Goal: Task Accomplishment & Management: Use online tool/utility

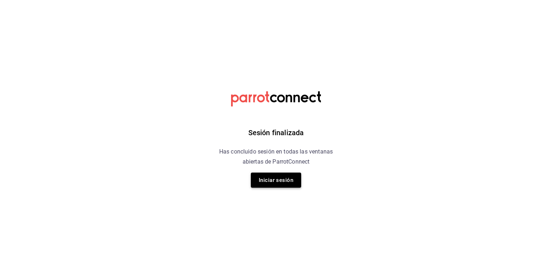
click at [285, 183] on button "Iniciar sesión" at bounding box center [276, 180] width 50 height 15
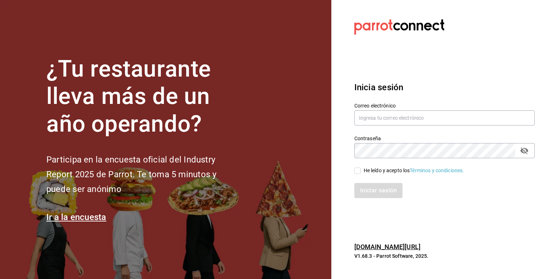
click at [419, 126] on div "Correo electrónico" at bounding box center [445, 114] width 181 height 24
click at [428, 119] on input "text" at bounding box center [445, 117] width 181 height 15
type input "contacto@lapomadosa.mx"
click at [358, 171] on input "He leído y acepto los Términos y condiciones." at bounding box center [358, 171] width 6 height 6
checkbox input "true"
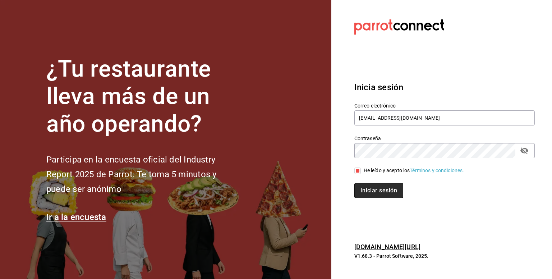
click at [388, 190] on button "Iniciar sesión" at bounding box center [379, 190] width 49 height 15
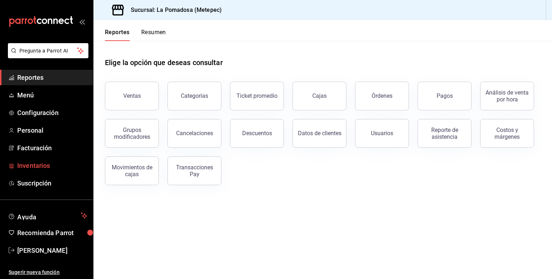
click at [41, 165] on span "Inventarios" at bounding box center [52, 166] width 70 height 10
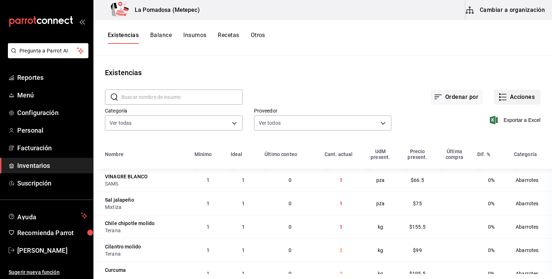
click at [518, 91] on button "Acciones" at bounding box center [517, 97] width 46 height 15
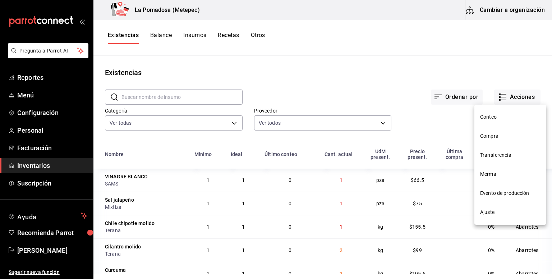
click at [371, 70] on div at bounding box center [276, 139] width 552 height 279
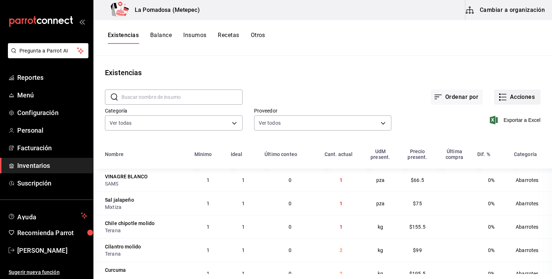
click at [510, 101] on button "Acciones" at bounding box center [517, 97] width 46 height 15
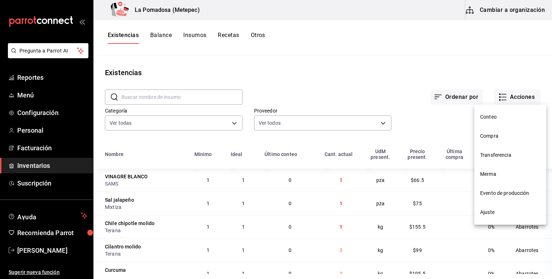
click at [345, 84] on div at bounding box center [276, 139] width 552 height 279
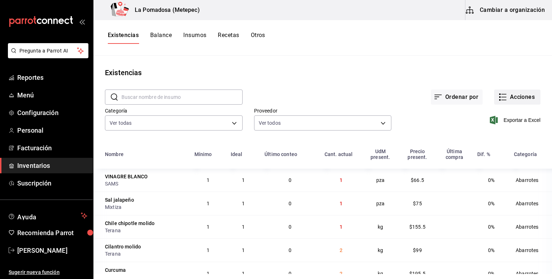
click at [502, 92] on button "Acciones" at bounding box center [517, 97] width 46 height 15
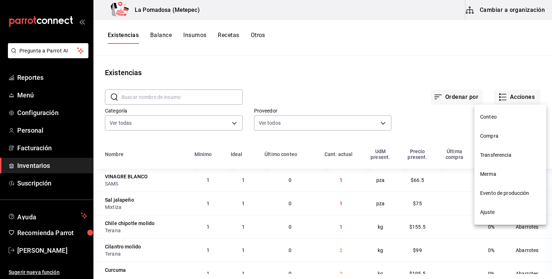
click at [487, 120] on span "Conteo" at bounding box center [510, 117] width 60 height 8
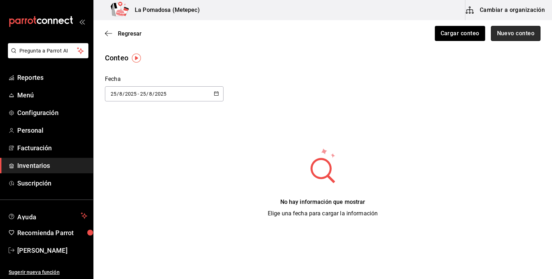
click at [510, 30] on button "Nuevo conteo" at bounding box center [516, 33] width 50 height 15
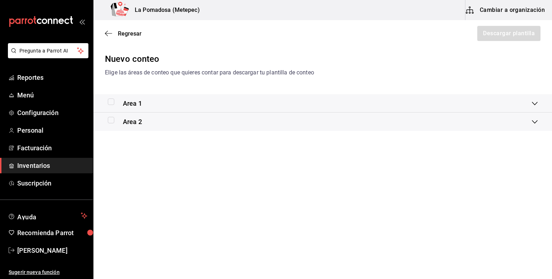
click at [111, 102] on input "checkbox" at bounding box center [111, 102] width 6 height 6
checkbox input "true"
click at [112, 121] on input "checkbox" at bounding box center [111, 120] width 6 height 6
checkbox input "true"
click at [515, 32] on button "Descargar plantilla" at bounding box center [509, 33] width 64 height 15
